Goal: Task Accomplishment & Management: Use online tool/utility

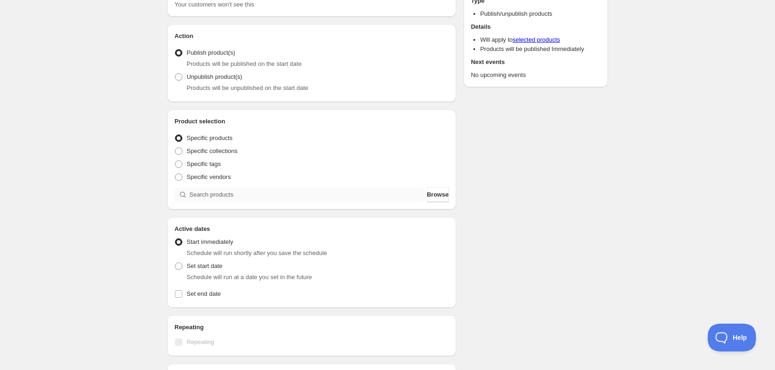
scroll to position [73, 0]
click at [209, 162] on span "Specific tags" at bounding box center [203, 163] width 34 height 7
click at [175, 161] on input "Specific tags" at bounding box center [175, 160] width 0 height 0
radio input "true"
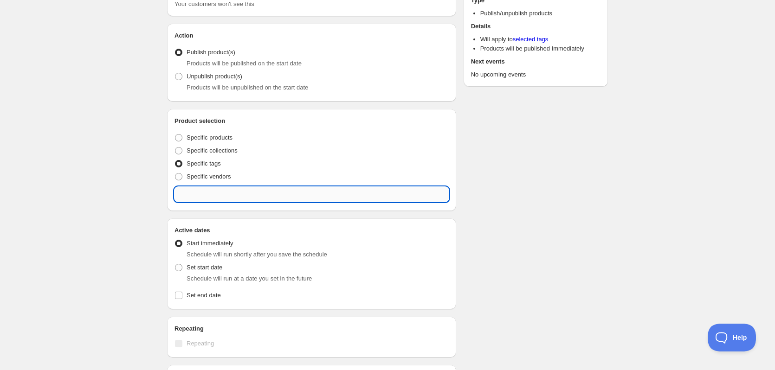
click at [252, 194] on input "text" at bounding box center [311, 194] width 274 height 15
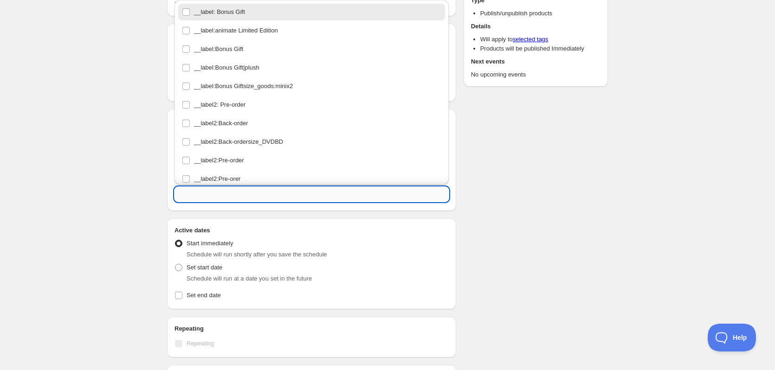
paste input "CLW250818"
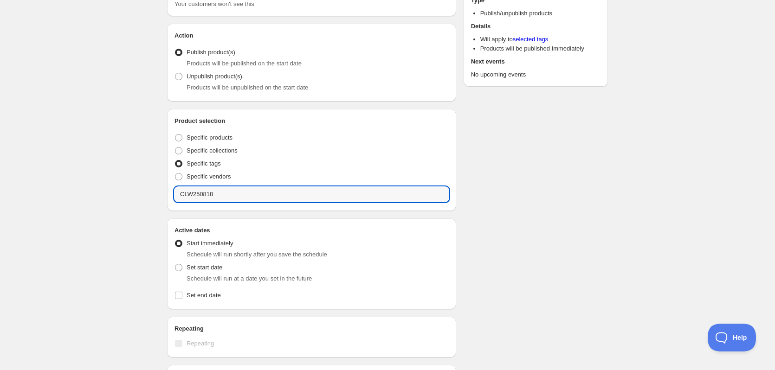
type input "CLW250818"
click at [107, 181] on div "New schedule [DATE] 18:36. This page is ready New schedule [DATE] 18:36 Duplica…" at bounding box center [387, 281] width 775 height 709
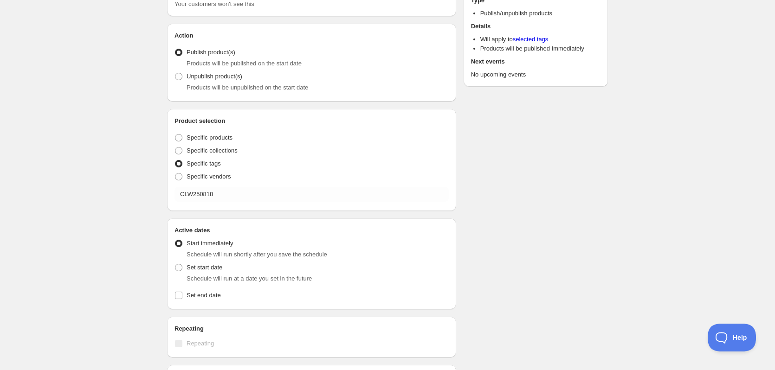
scroll to position [0, 0]
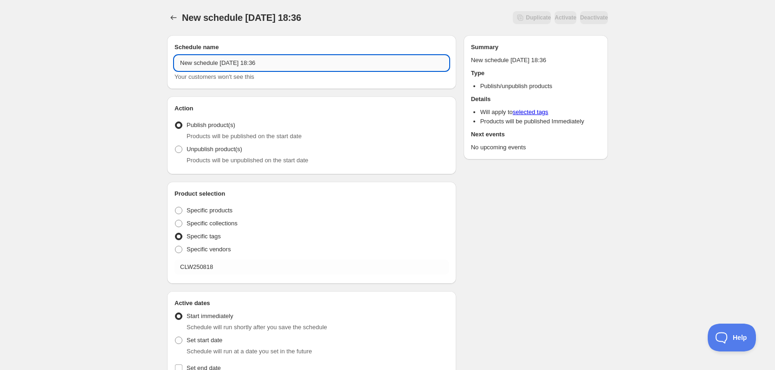
click at [247, 66] on input "New schedule [DATE] 18:36" at bounding box center [311, 63] width 274 height 15
type input "V"
paste input "コミックマーケット106"
paste input "～2025年8月31日"
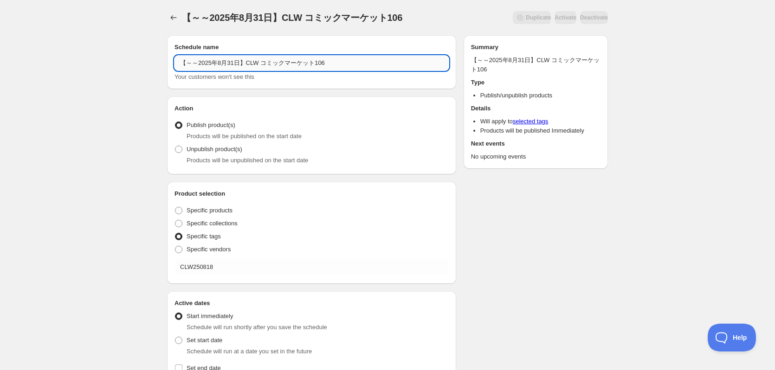
click at [199, 66] on input "【～～2025年8月31日】CLW コミックマーケット106" at bounding box center [311, 63] width 274 height 15
drag, startPoint x: 207, startPoint y: 65, endPoint x: 204, endPoint y: 70, distance: 6.0
click at [207, 66] on input "【～2025年8月31日】CLW コミックマーケット106" at bounding box center [311, 63] width 274 height 15
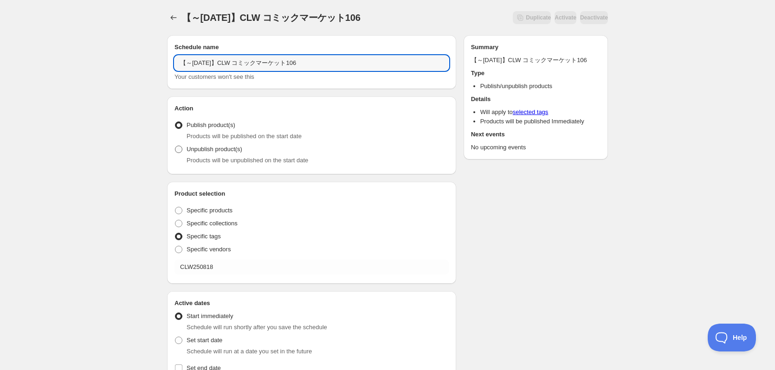
type input "【～[DATE]】CLW コミックマーケット106"
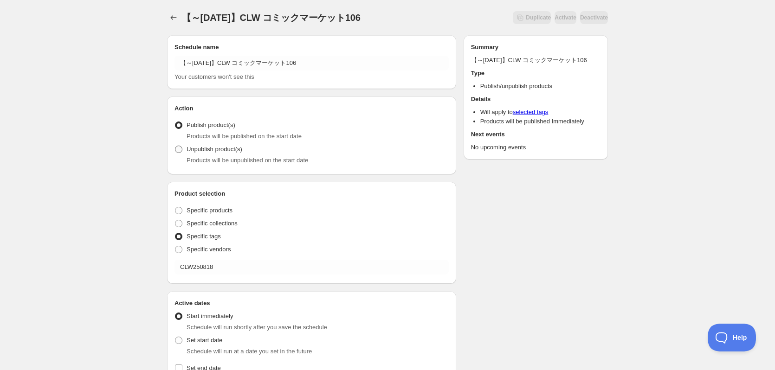
click at [213, 150] on span "Unpublish product(s)" at bounding box center [214, 149] width 56 height 7
click at [175, 146] on input "Unpublish product(s)" at bounding box center [175, 146] width 0 height 0
radio input "true"
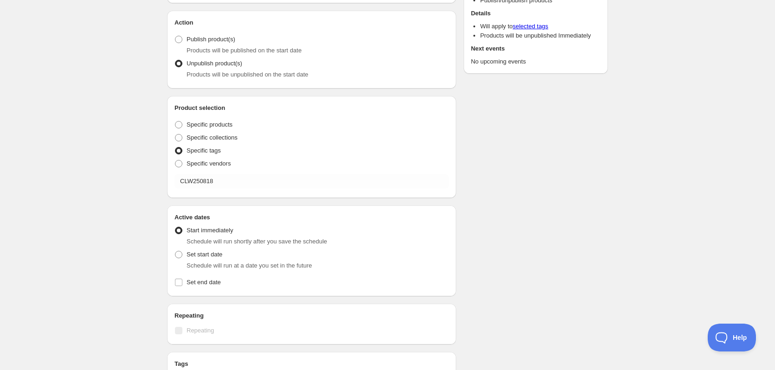
scroll to position [86, 0]
click at [196, 251] on span "Set start date" at bounding box center [204, 254] width 36 height 7
click at [175, 251] on input "Set start date" at bounding box center [175, 251] width 0 height 0
radio input "true"
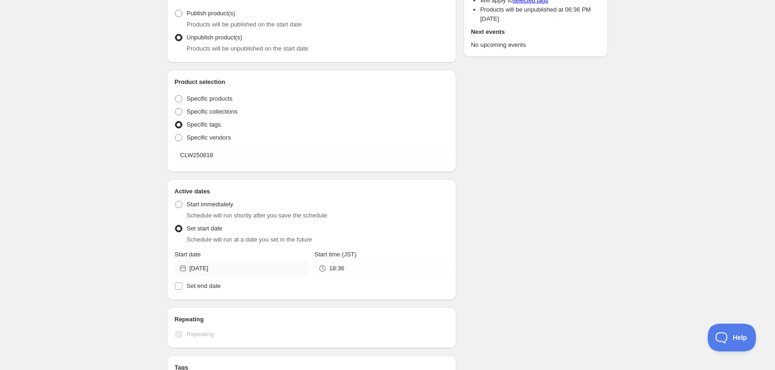
scroll to position [119, 0]
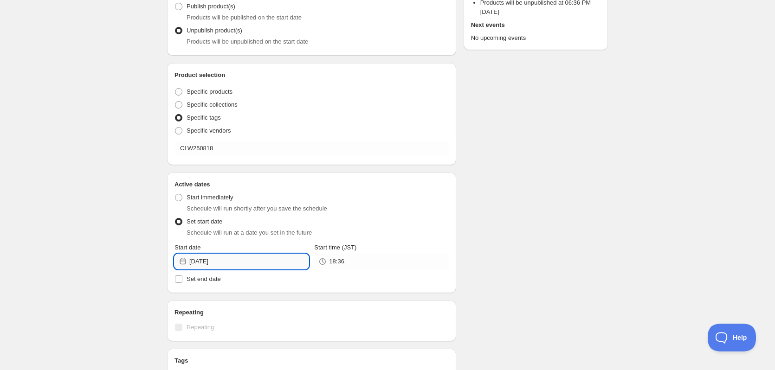
click at [238, 261] on input "[DATE]" at bounding box center [248, 261] width 119 height 15
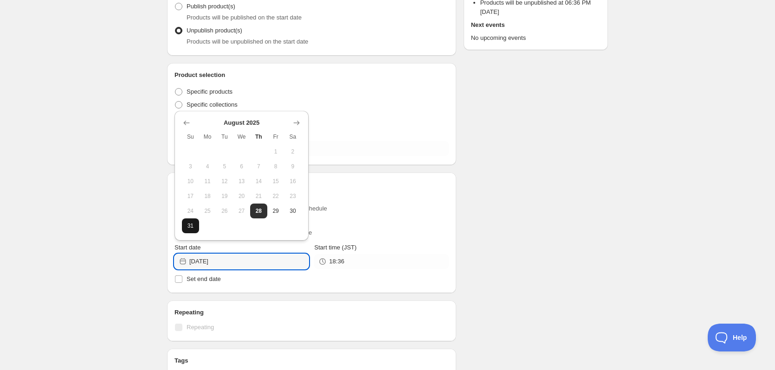
click at [190, 226] on span "31" at bounding box center [191, 225] width 10 height 7
type input "[DATE]"
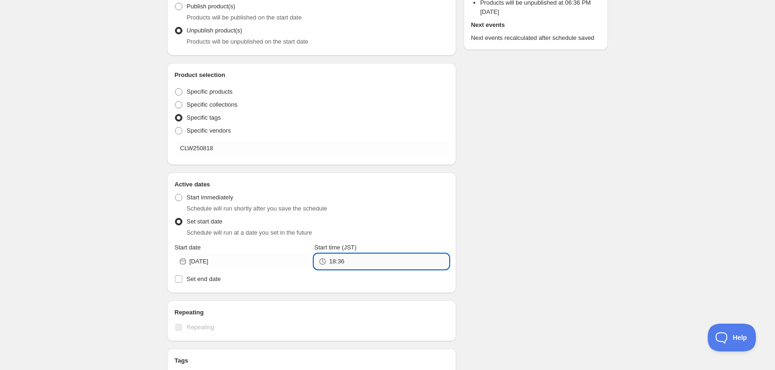
click at [369, 264] on input "18:36" at bounding box center [388, 261] width 119 height 15
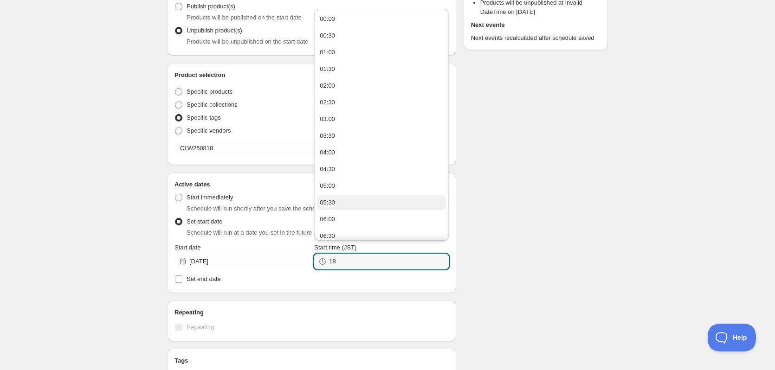
type input "1"
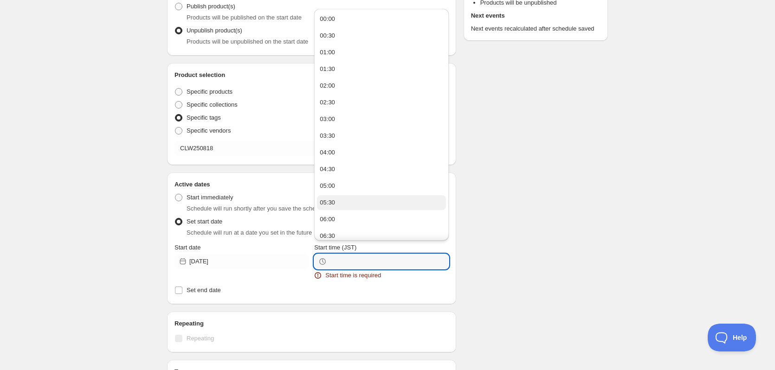
type input ":"
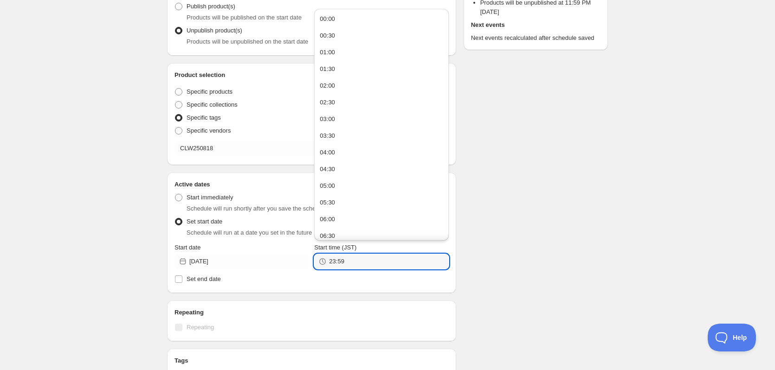
type input "23:59"
click at [564, 185] on div "Schedule name 【～[DATE]】CLW コミックマーケット106 Your customers won't see this Action Ac…" at bounding box center [384, 254] width 448 height 690
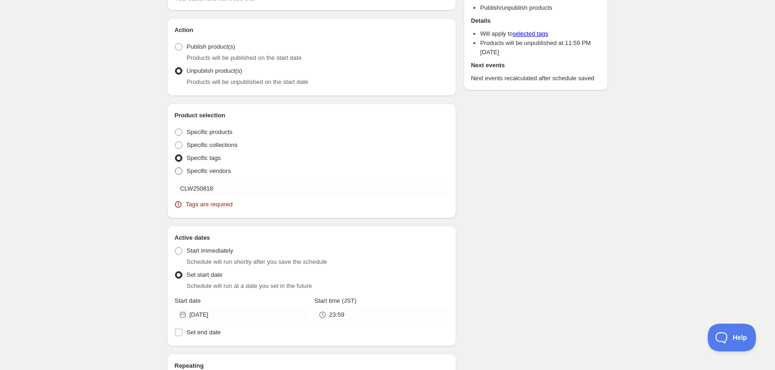
scroll to position [141, 0]
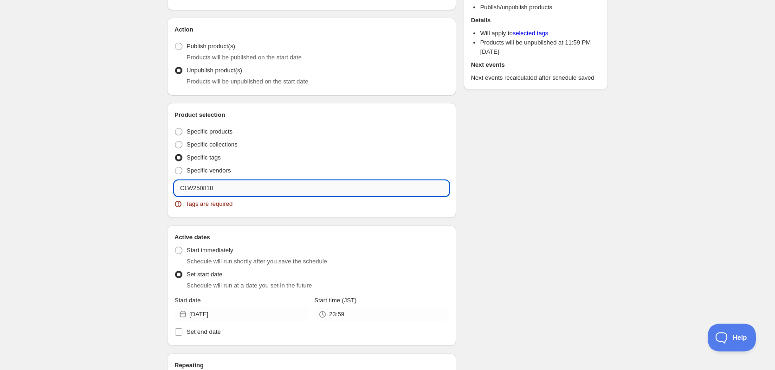
click at [222, 190] on input "CLW250818" at bounding box center [311, 188] width 274 height 15
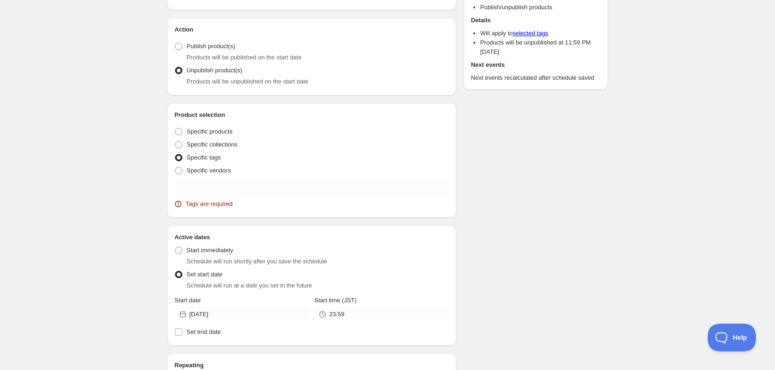
drag, startPoint x: 106, startPoint y: 135, endPoint x: 186, endPoint y: 162, distance: 85.1
click at [106, 136] on div "【～[DATE]】CLW コミックマーケット106. This page is ready 【～[DATE]】CLW コミックマーケット106 Duplica…" at bounding box center [387, 265] width 775 height 812
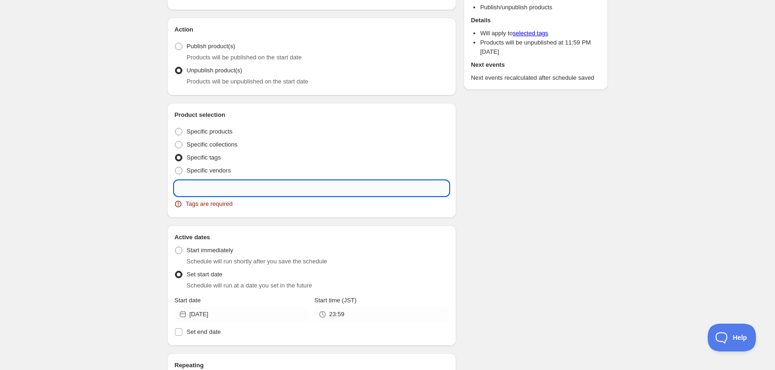
click at [218, 184] on input "text" at bounding box center [311, 188] width 274 height 15
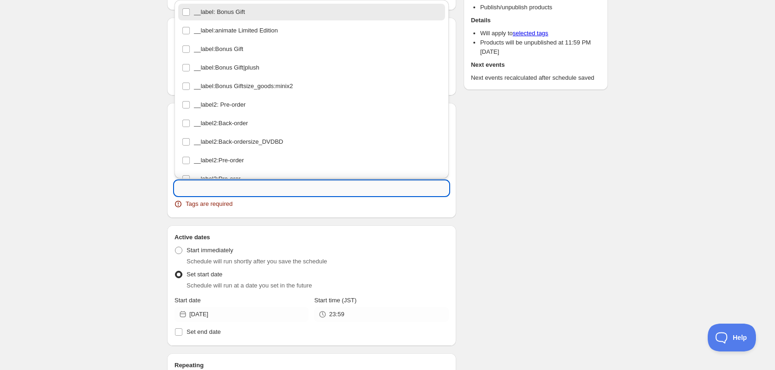
paste input "CLW250818"
type input "CLW250818"
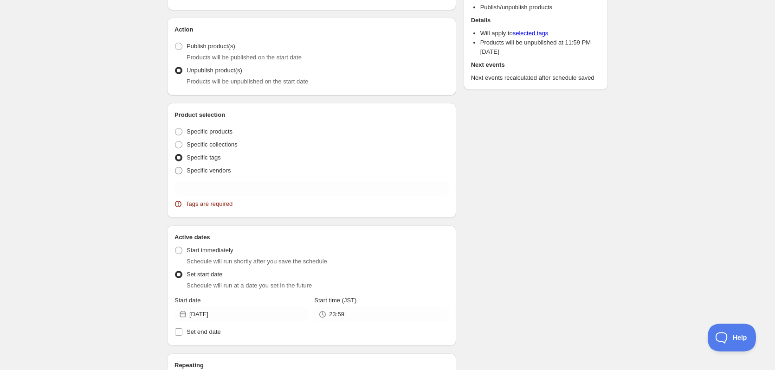
click at [221, 172] on span "Specific vendors" at bounding box center [208, 170] width 44 height 7
click at [175, 167] on input "Specific vendors" at bounding box center [175, 167] width 0 height 0
radio input "true"
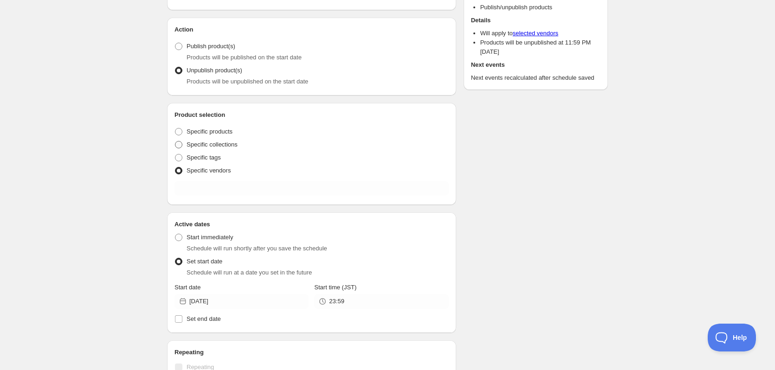
click at [210, 144] on span "Specific collections" at bounding box center [211, 144] width 51 height 7
click at [175, 141] on input "Specific collections" at bounding box center [175, 141] width 0 height 0
radio input "true"
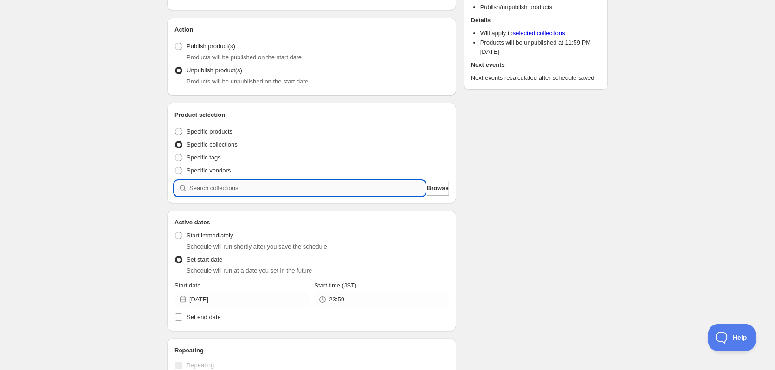
click at [225, 185] on input "search" at bounding box center [307, 188] width 236 height 15
paste input "CLW250818"
type input "CLW250818"
click at [193, 157] on span "Specific tags" at bounding box center [203, 157] width 34 height 7
click at [175, 154] on input "Specific tags" at bounding box center [175, 154] width 0 height 0
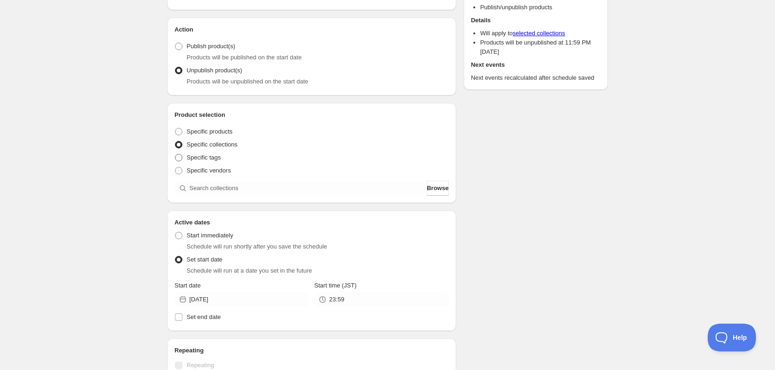
radio input "true"
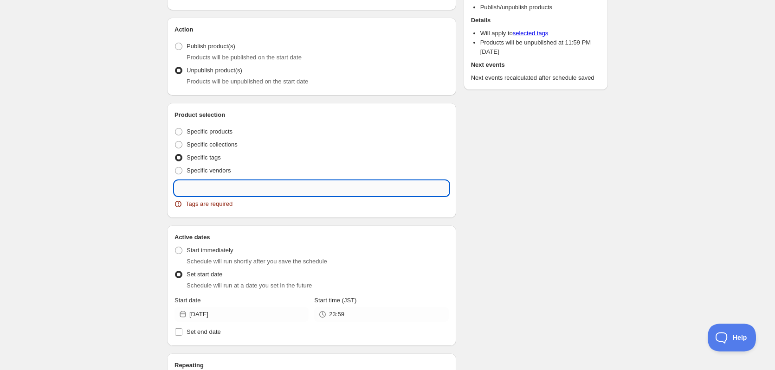
click at [219, 183] on input "text" at bounding box center [311, 188] width 274 height 15
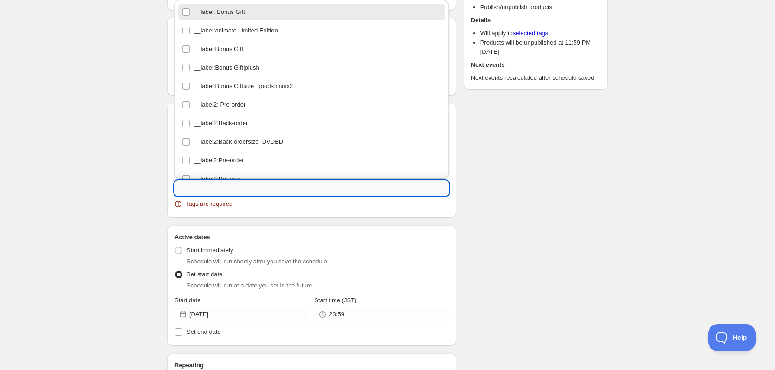
paste input "CLW250818"
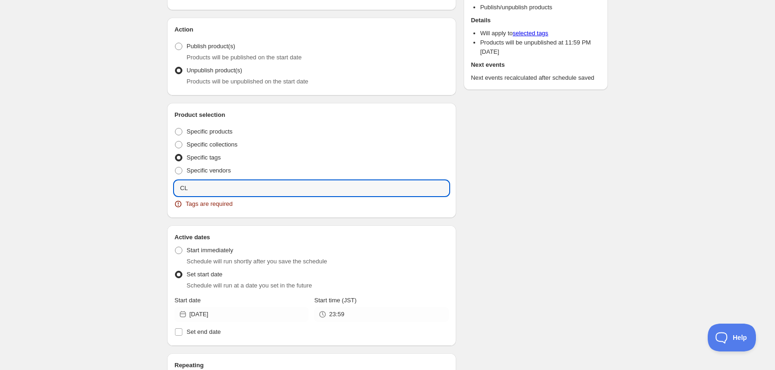
type input "C"
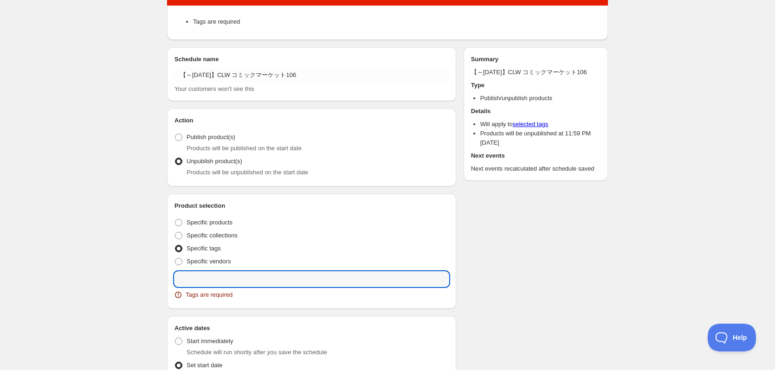
scroll to position [30, 0]
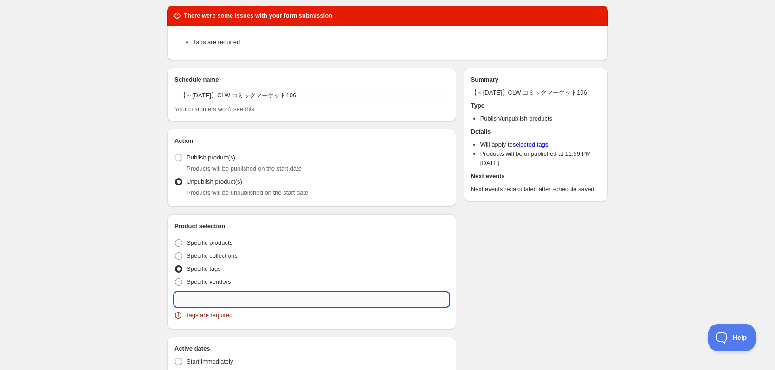
click at [218, 295] on input "text" at bounding box center [311, 299] width 274 height 15
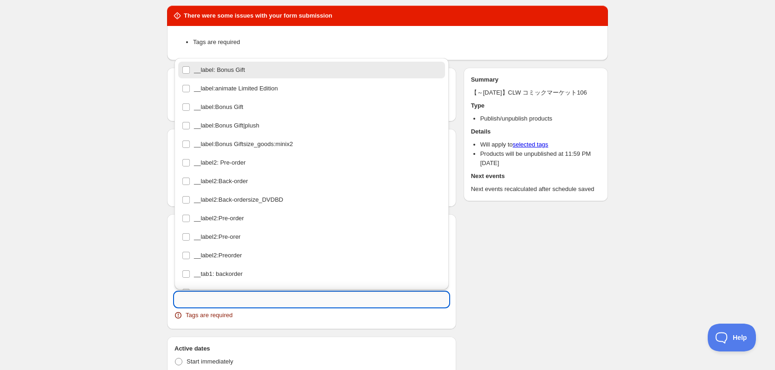
type input "C"
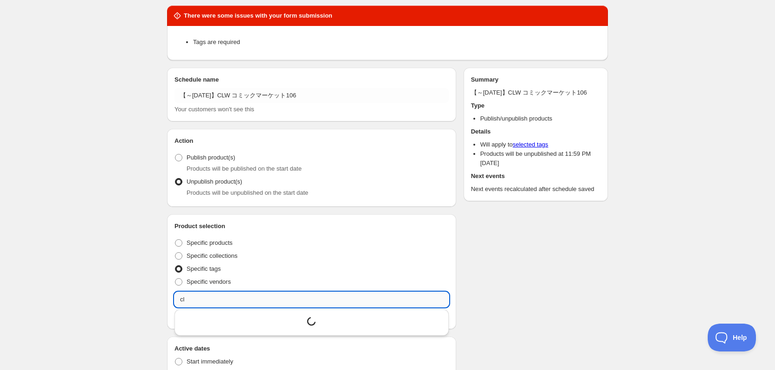
type input "c"
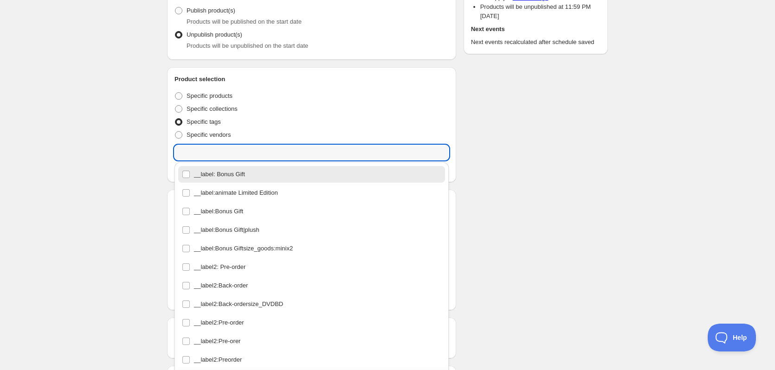
scroll to position [182, 0]
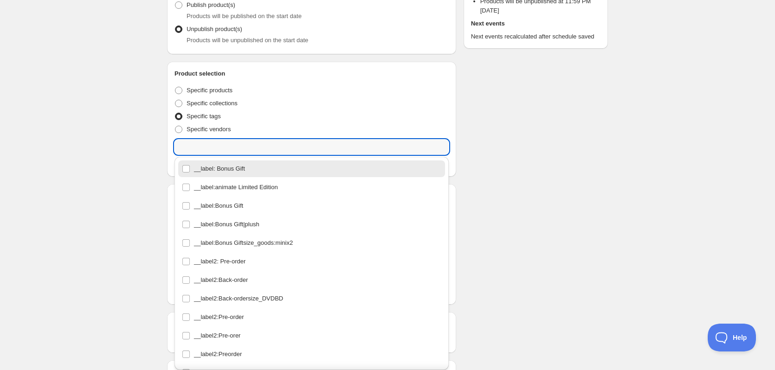
click at [131, 218] on div "【～[DATE]】CLW コミックマーケット106. This page is ready 【～[DATE]】CLW コミックマーケット106 Duplica…" at bounding box center [387, 224] width 775 height 812
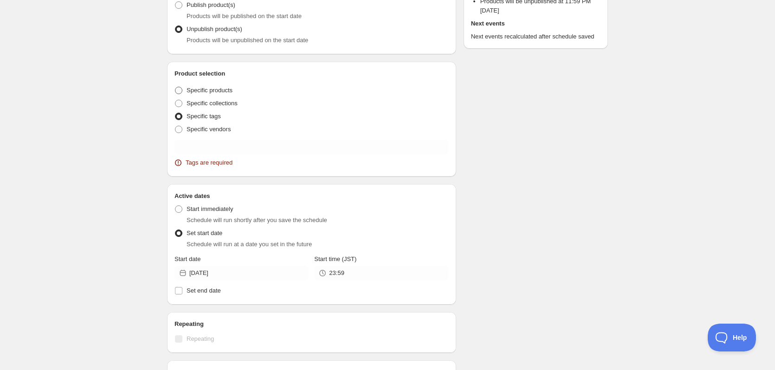
click at [214, 94] on span "Specific products" at bounding box center [209, 90] width 46 height 7
click at [175, 87] on input "Specific products" at bounding box center [175, 87] width 0 height 0
radio input "true"
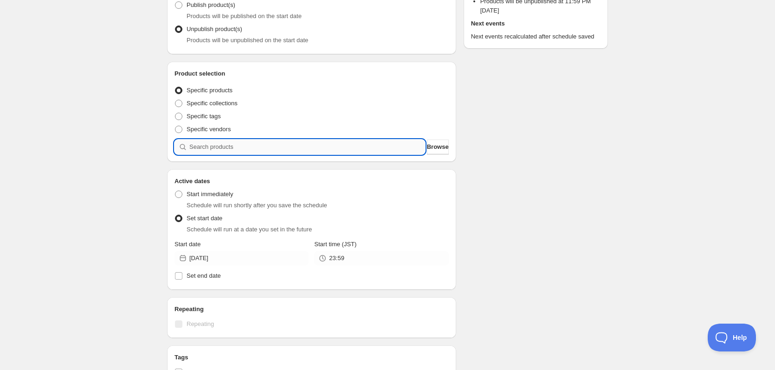
click at [212, 143] on input "search" at bounding box center [307, 147] width 236 height 15
paste input "4571576777536"
type input "4571576777536"
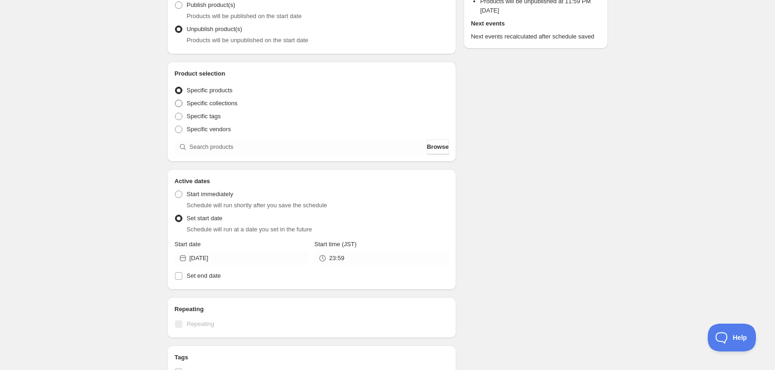
click at [199, 102] on span "Specific collections" at bounding box center [211, 103] width 51 height 7
click at [175, 100] on input "Specific collections" at bounding box center [175, 100] width 0 height 0
radio input "true"
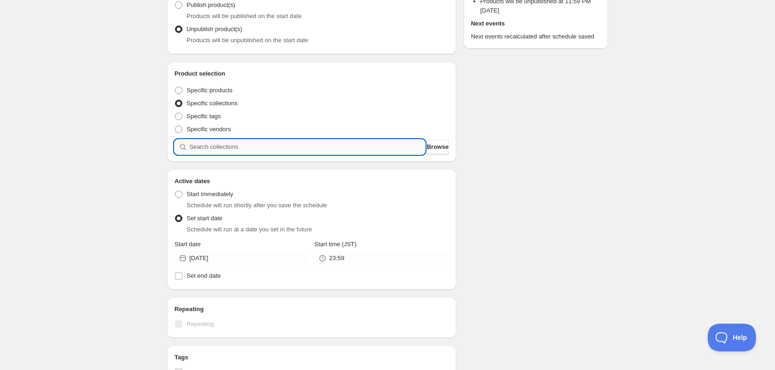
click at [265, 143] on input "search" at bounding box center [307, 147] width 236 height 15
paste input "New Merch from Comic Market 106"
type input "New Merch from Comic Market 106"
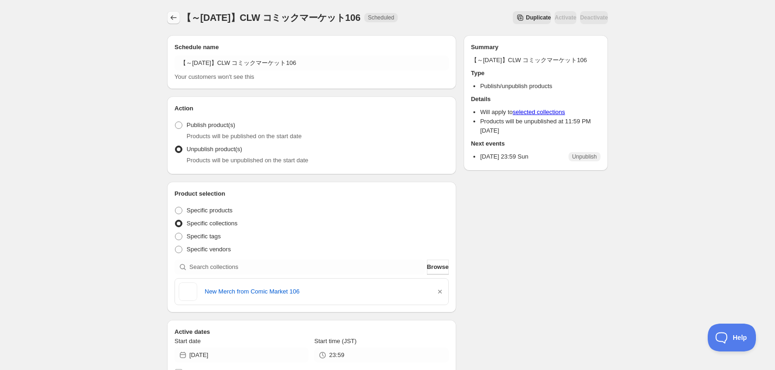
click at [170, 17] on icon "Schedules" at bounding box center [173, 17] width 9 height 9
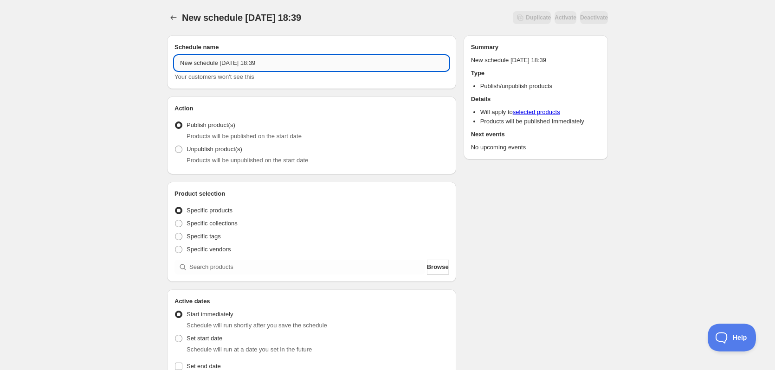
click at [222, 64] on input "New schedule [DATE] 18:39" at bounding box center [311, 63] width 274 height 15
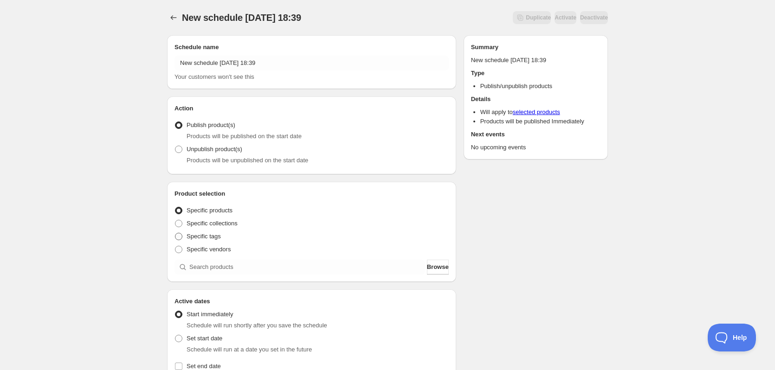
click at [208, 235] on span "Specific tags" at bounding box center [203, 236] width 34 height 7
click at [175, 233] on input "Specific tags" at bounding box center [175, 233] width 0 height 0
radio input "true"
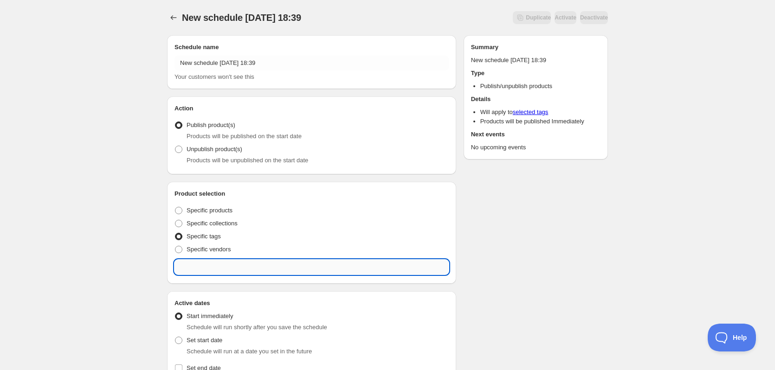
click at [244, 269] on input "text" at bounding box center [311, 267] width 274 height 15
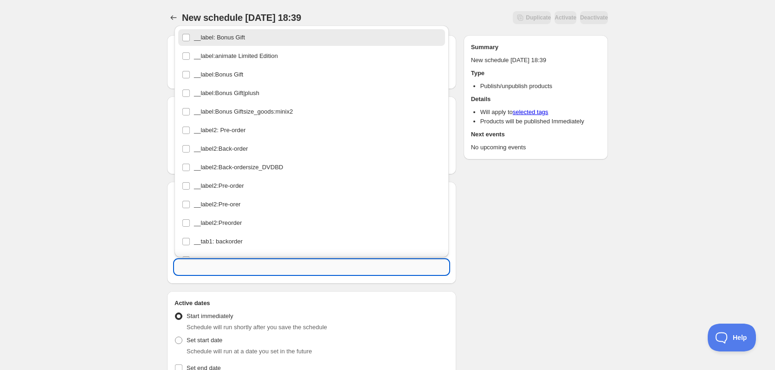
paste input "exnoa250818"
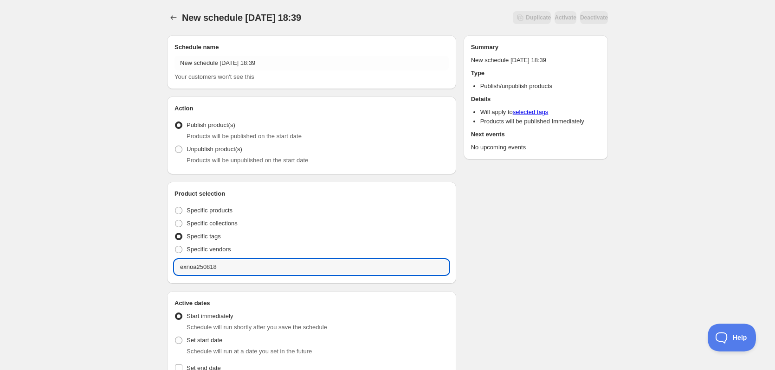
type input "exnoa250818"
click at [103, 254] on div "New schedule [DATE] 18:39. This page is ready New schedule [DATE] 18:39 Duplica…" at bounding box center [387, 354] width 775 height 709
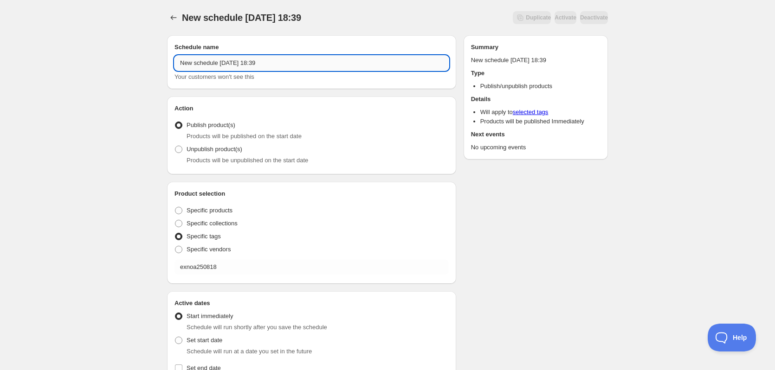
click at [202, 70] on input "New schedule [DATE] 18:39" at bounding box center [311, 63] width 274 height 15
paste input "EXNOA"
paste input "～8月29"
click at [246, 65] on input "【～8/29】EXNOA" at bounding box center [311, 63] width 274 height 15
type input "【～8/29】EXNOA"
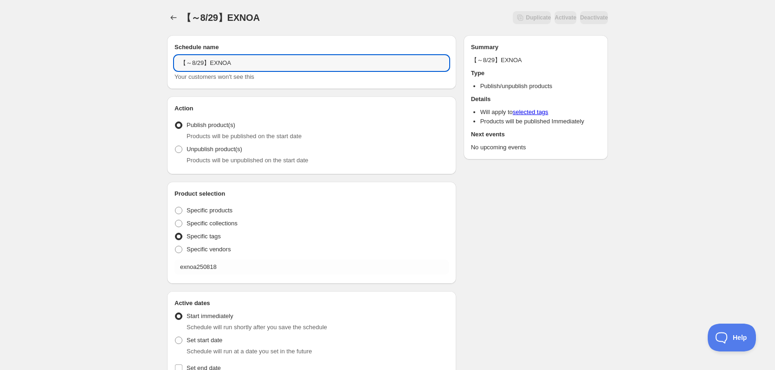
click at [215, 156] on div "Products will be unpublished on the start date" at bounding box center [317, 160] width 262 height 9
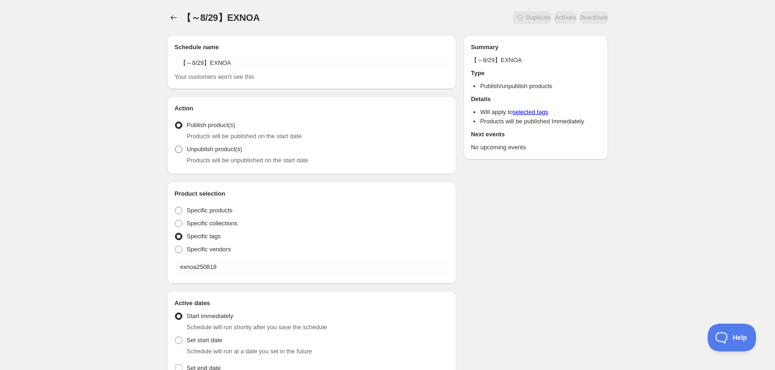
click at [221, 148] on span "Unpublish product(s)" at bounding box center [214, 149] width 56 height 7
click at [175, 146] on input "Unpublish product(s)" at bounding box center [175, 146] width 0 height 0
radio input "true"
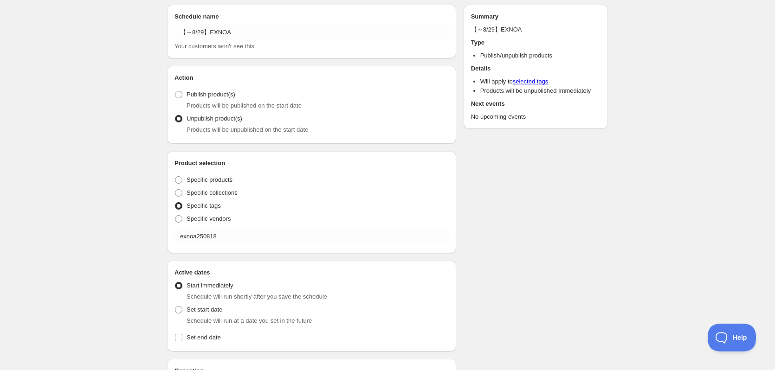
scroll to position [117, 0]
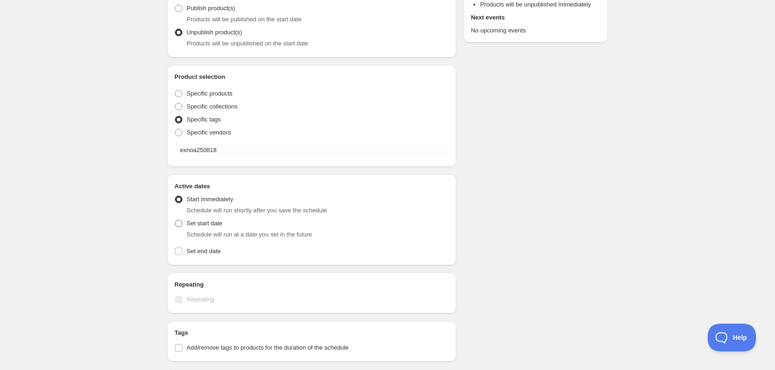
click at [204, 225] on span "Set start date" at bounding box center [204, 223] width 36 height 7
click at [175, 220] on input "Set start date" at bounding box center [175, 220] width 0 height 0
radio input "true"
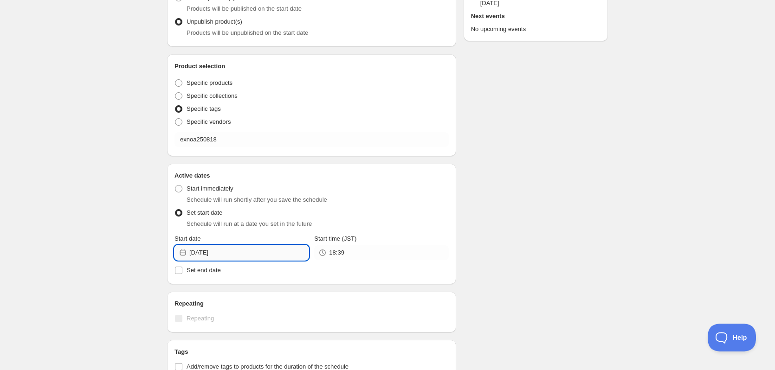
click at [244, 251] on input "[DATE]" at bounding box center [248, 252] width 119 height 15
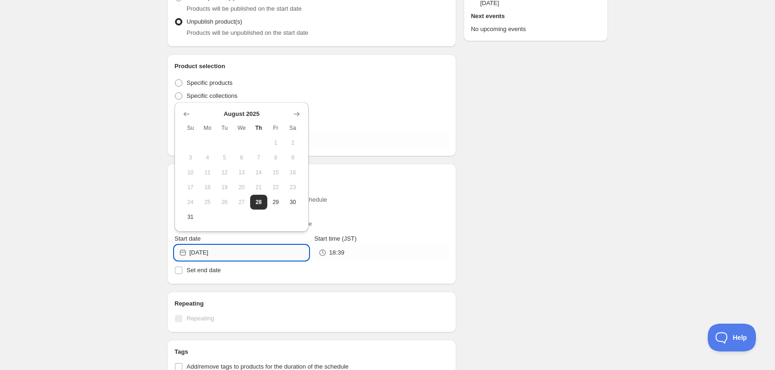
scroll to position [128, 0]
click at [271, 202] on span "29" at bounding box center [276, 201] width 10 height 7
type input "[DATE]"
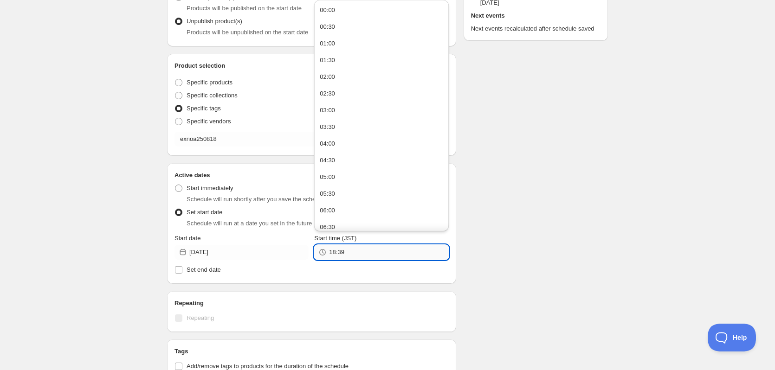
click at [348, 247] on input "18:39" at bounding box center [388, 252] width 119 height 15
type input "1"
type input "23:59"
click at [524, 226] on div "Schedule name 【～8/29】EXNOA Your customers won't see this Action Action Publish …" at bounding box center [384, 245] width 448 height 690
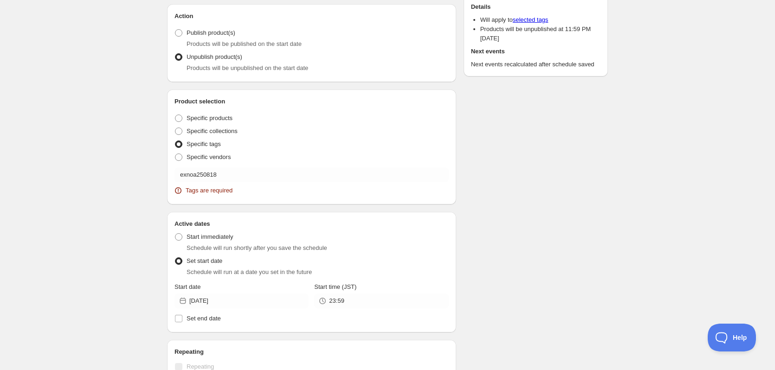
scroll to position [153, 0]
click at [243, 167] on div "Product selection Entity type Specific products Specific collections Specific t…" at bounding box center [311, 149] width 274 height 100
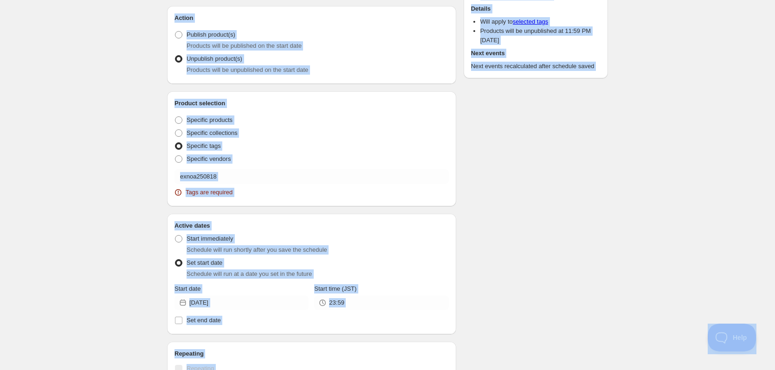
click at [243, 169] on div "Product selection Entity type Specific products Specific collections Specific t…" at bounding box center [311, 149] width 274 height 100
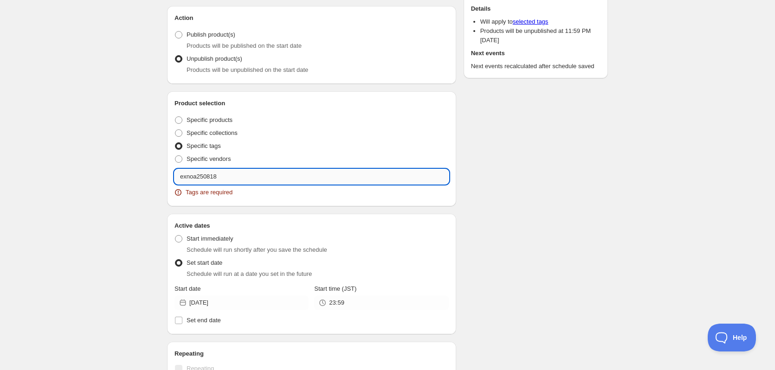
click at [248, 177] on input "exnoa250818" at bounding box center [311, 176] width 274 height 15
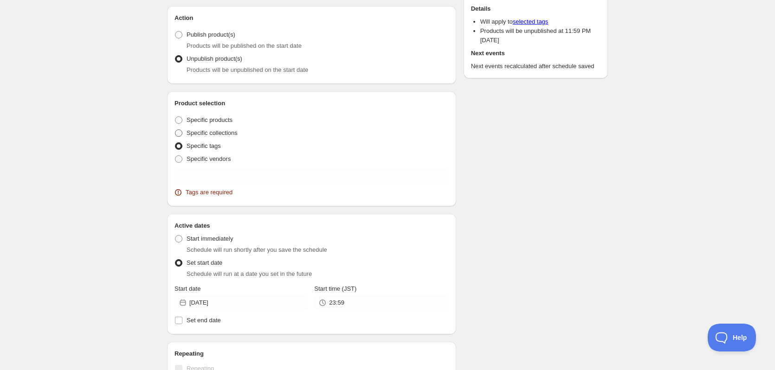
click at [210, 130] on span "Specific collections" at bounding box center [211, 132] width 51 height 7
click at [175, 130] on input "Specific collections" at bounding box center [175, 129] width 0 height 0
radio input "true"
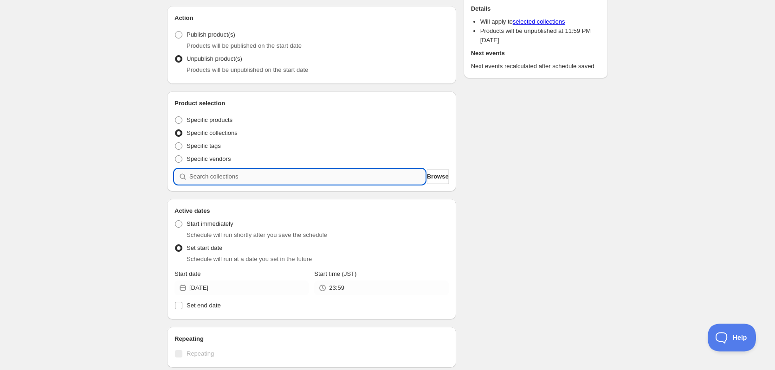
drag, startPoint x: 229, startPoint y: 174, endPoint x: 233, endPoint y: 173, distance: 4.7
click at [229, 174] on input "search" at bounding box center [307, 176] width 236 height 15
paste input "search"
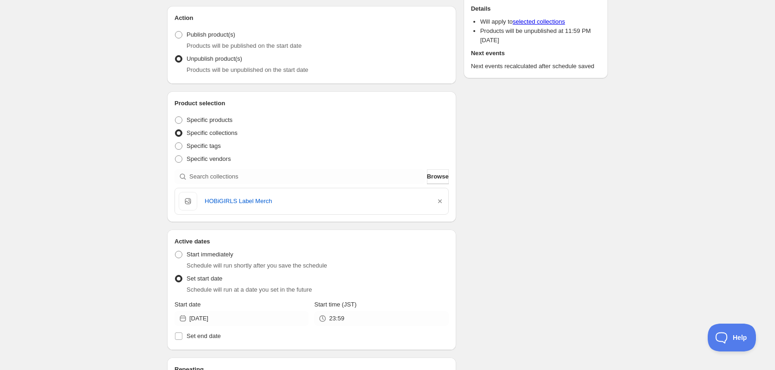
click at [241, 209] on div "HOBiGIRLS Label Merch" at bounding box center [312, 201] width 266 height 19
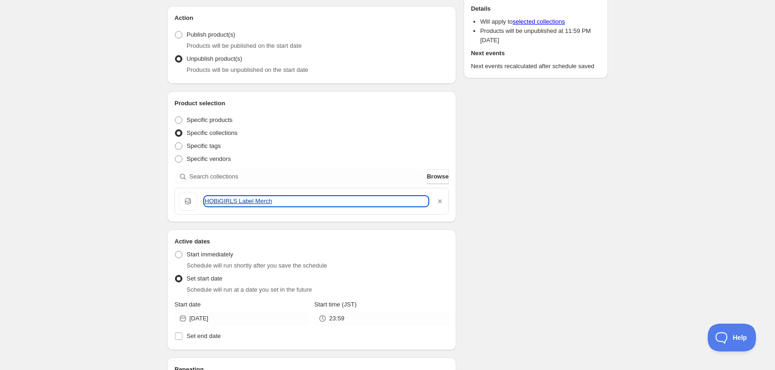
click at [244, 204] on link "HOBiGIRLS Label Merch" at bounding box center [316, 201] width 223 height 9
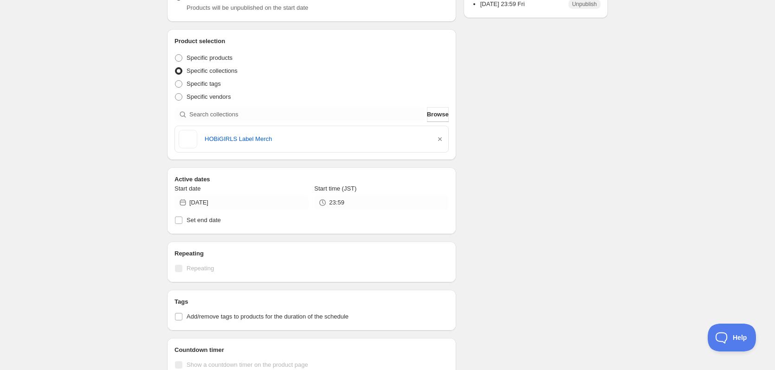
scroll to position [90, 0]
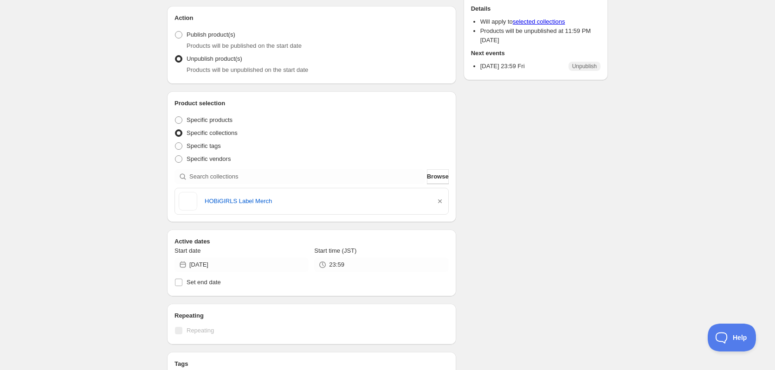
click at [108, 74] on div "【～8/29】EXNOA. This page is ready 【～8/29】EXNOA Scheduled Duplicate Activate Deac…" at bounding box center [387, 266] width 775 height 712
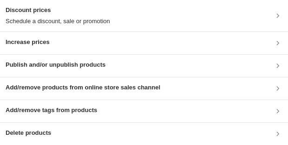
click at [80, 29] on h3 "Publish and/or unpublish products" at bounding box center [56, 64] width 100 height 9
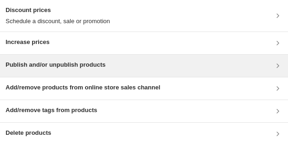
click at [56, 29] on div "Publish and/or unpublish products" at bounding box center [144, 66] width 288 height 22
